Goal: Check status: Check status

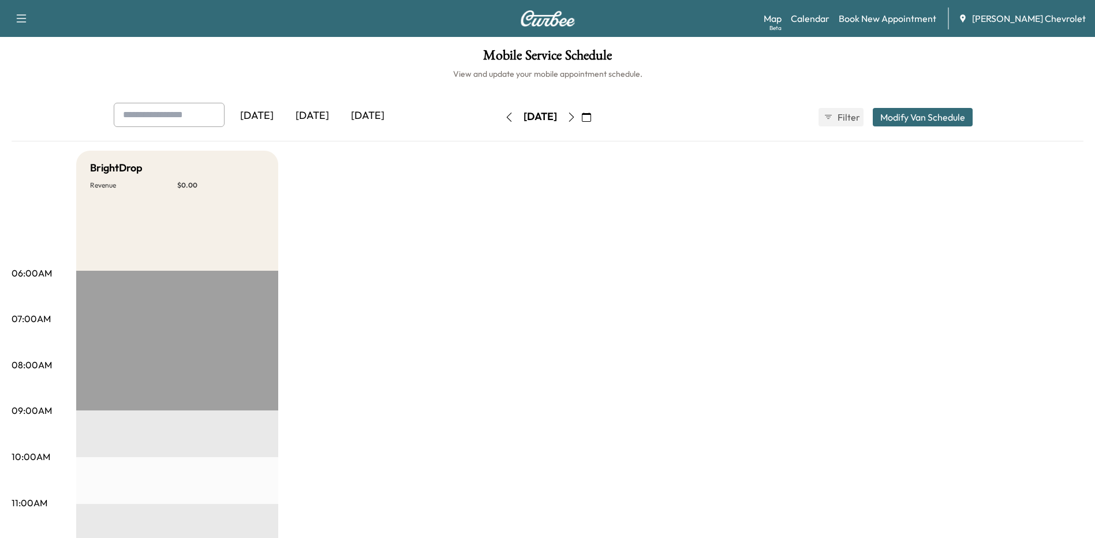
click at [322, 117] on div "[DATE]" at bounding box center [312, 116] width 55 height 27
click at [380, 115] on div "[DATE]" at bounding box center [367, 116] width 55 height 27
click at [576, 118] on icon "button" at bounding box center [571, 117] width 9 height 9
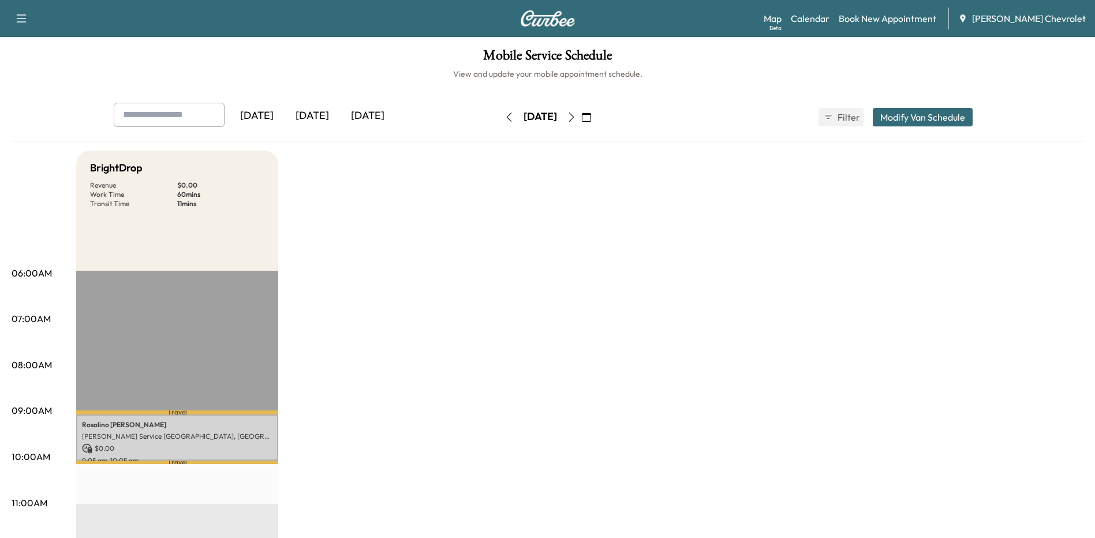
click at [364, 115] on div "[DATE]" at bounding box center [367, 116] width 55 height 27
